Goal: Information Seeking & Learning: Learn about a topic

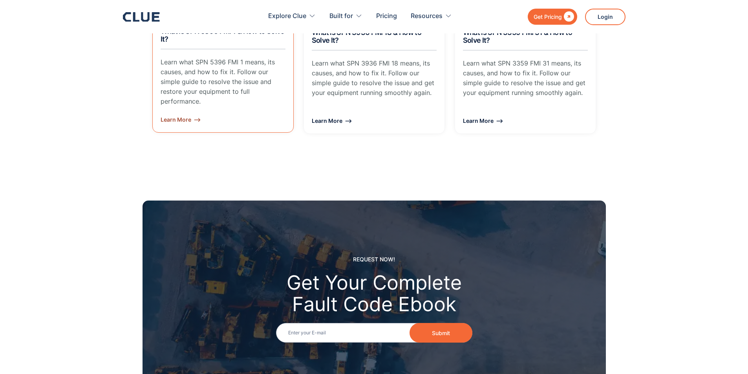
scroll to position [942, 0]
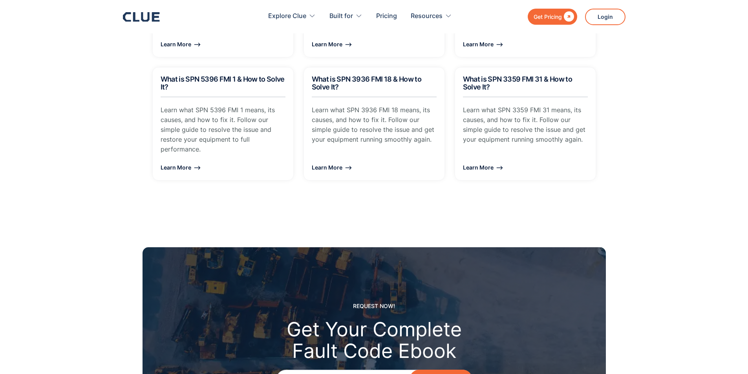
click at [557, 19] on div "Get Pricing" at bounding box center [547, 17] width 28 height 10
